Goal: Information Seeking & Learning: Learn about a topic

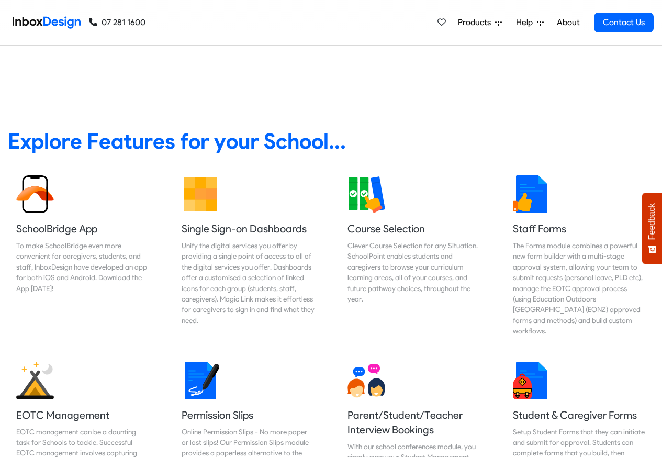
scroll to position [377, 0]
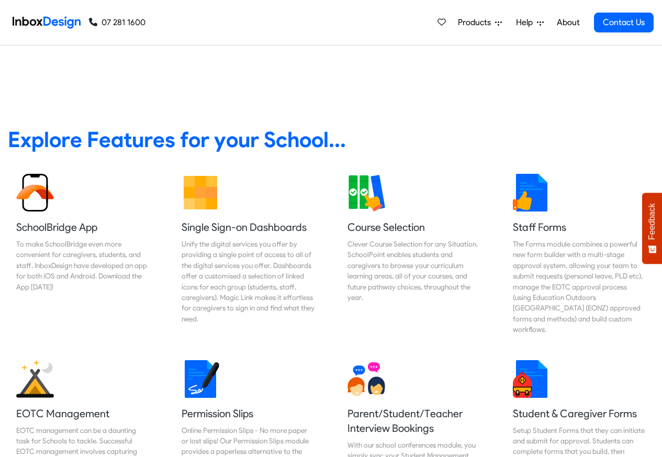
click at [568, 22] on link "About" at bounding box center [568, 22] width 29 height 21
